Goal: Communication & Community: Answer question/provide support

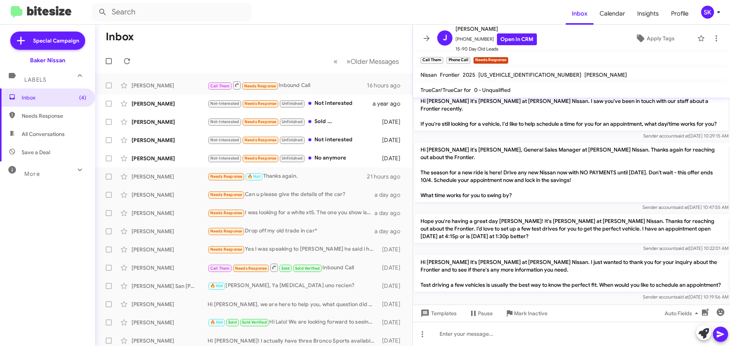
scroll to position [494, 0]
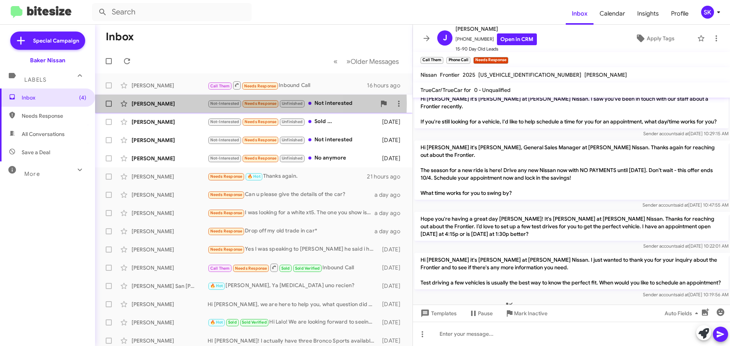
click at [181, 104] on div "[PERSON_NAME]" at bounding box center [170, 104] width 76 height 8
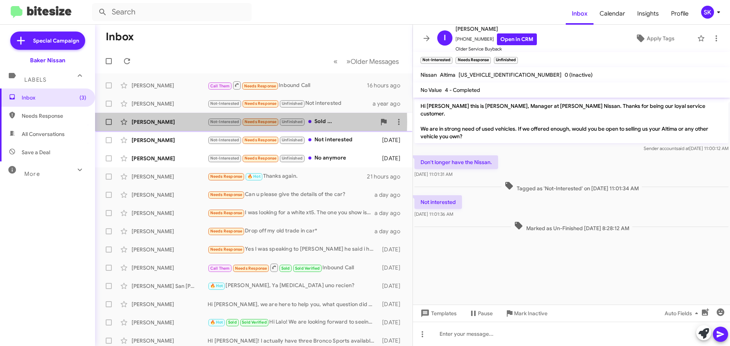
click at [167, 122] on div "[PERSON_NAME]" at bounding box center [170, 122] width 76 height 8
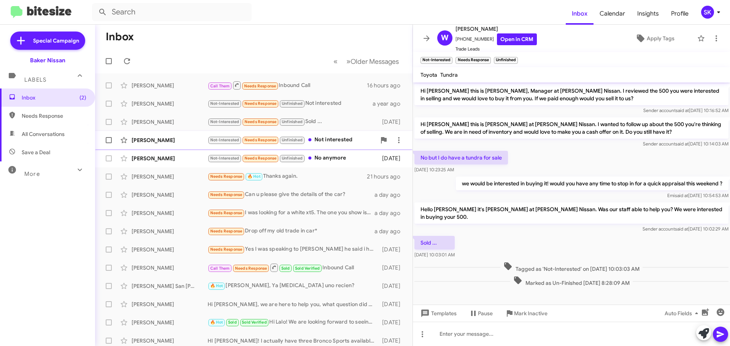
click at [191, 141] on div "[PERSON_NAME]" at bounding box center [170, 140] width 76 height 8
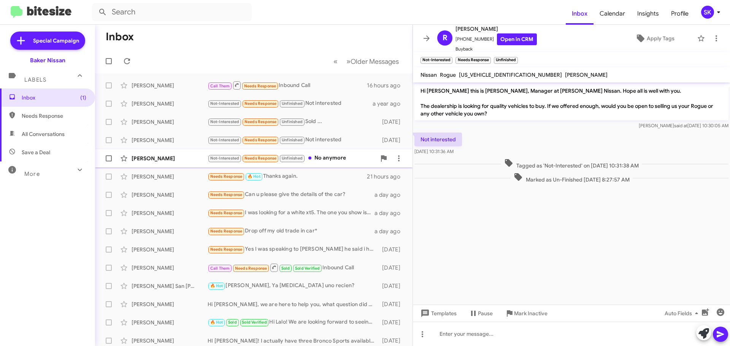
click at [179, 159] on div "[PERSON_NAME]" at bounding box center [170, 159] width 76 height 8
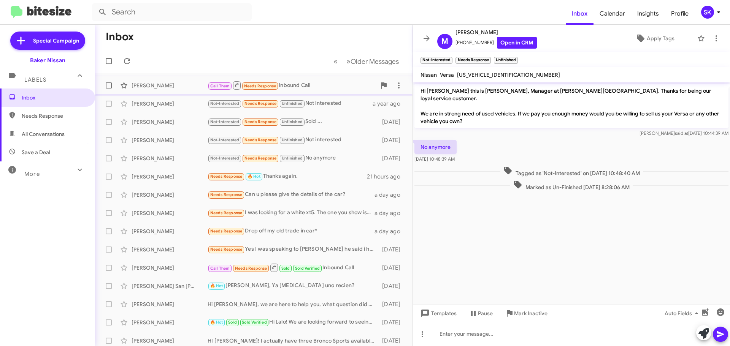
click at [175, 87] on div "[PERSON_NAME]" at bounding box center [170, 86] width 76 height 8
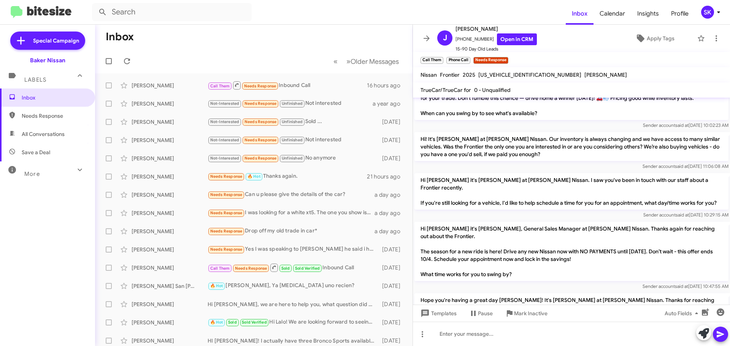
scroll to position [494, 0]
